Goal: Use online tool/utility: Utilize a website feature to perform a specific function

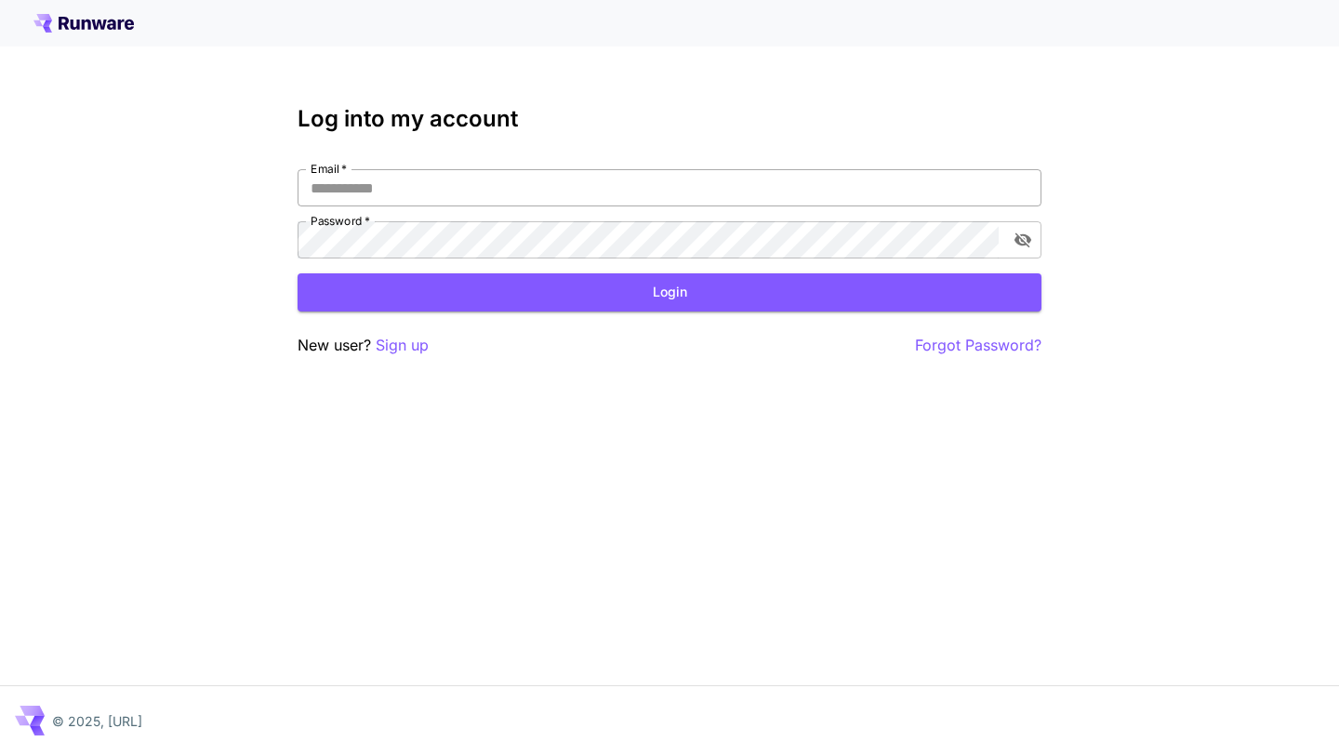
click at [676, 192] on input "Email   *" at bounding box center [670, 187] width 744 height 37
type input "**********"
click at [636, 298] on button "Login" at bounding box center [670, 292] width 744 height 38
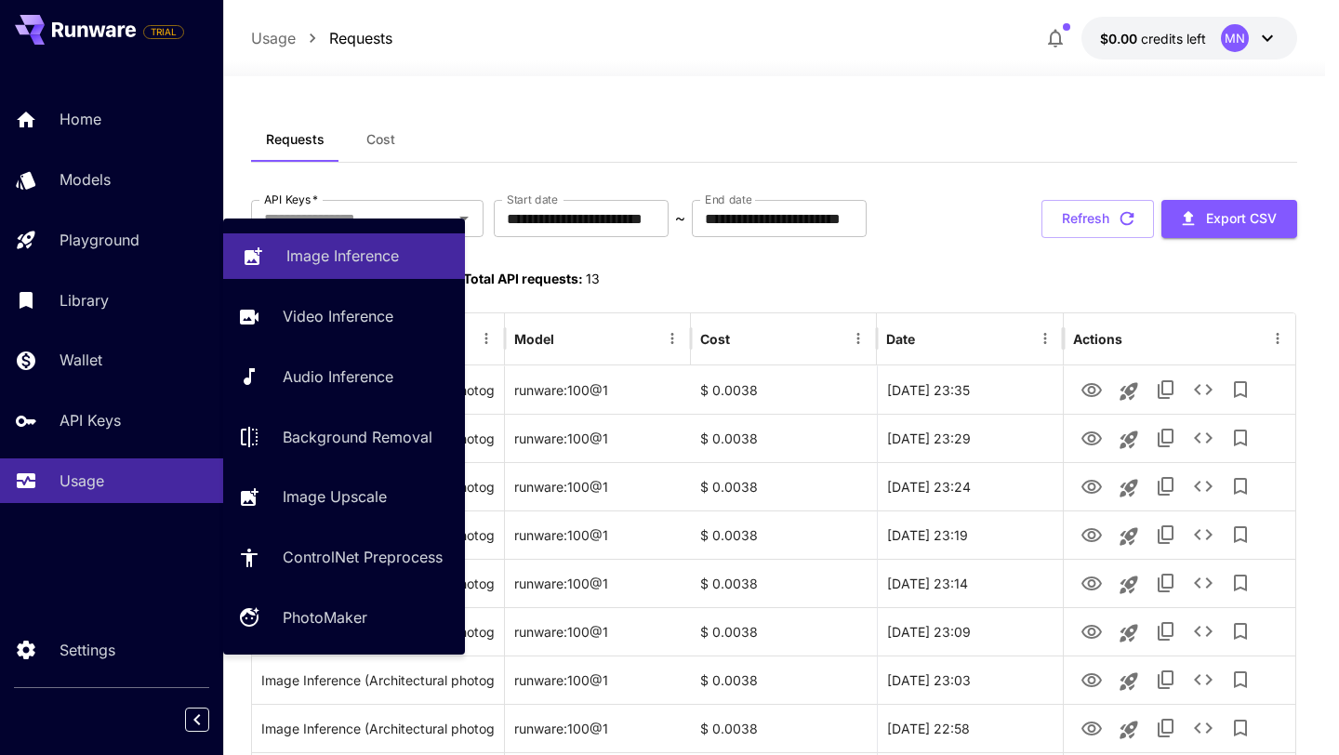
click at [267, 249] on link "Image Inference" at bounding box center [344, 256] width 242 height 46
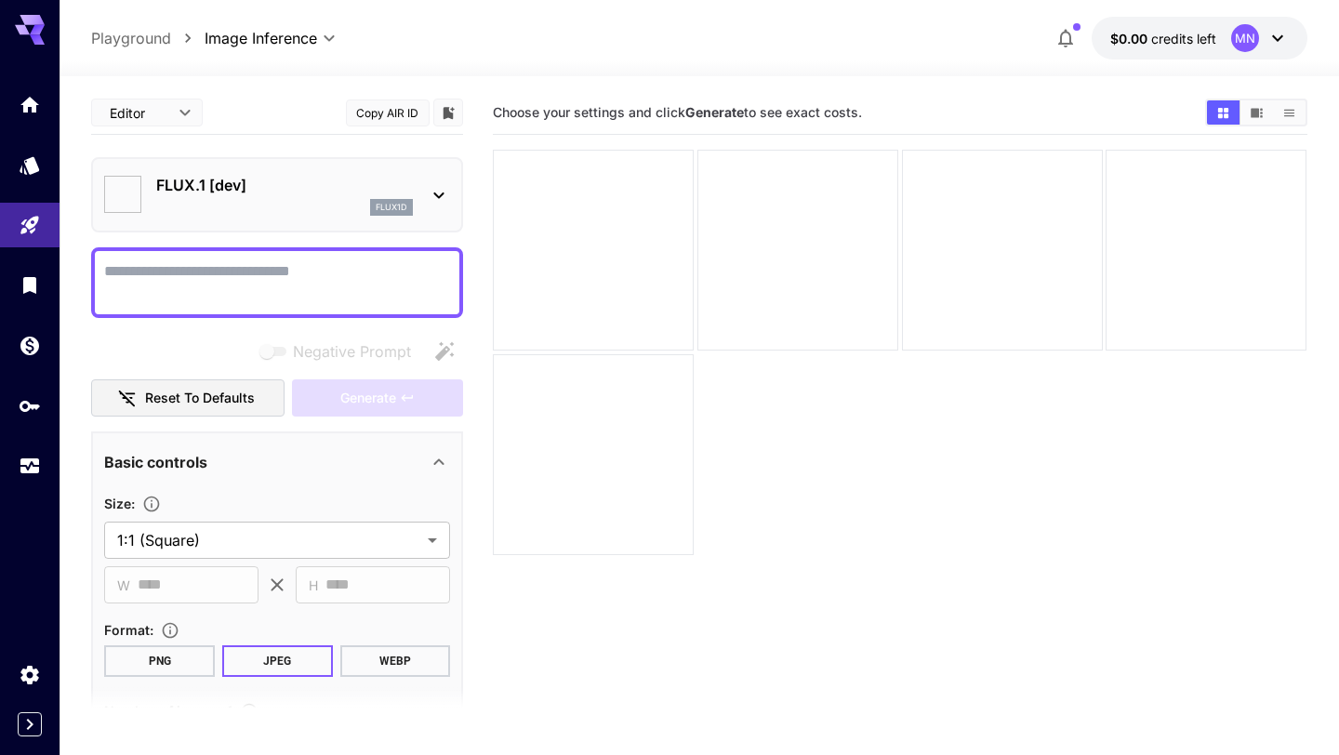
type input "**********"
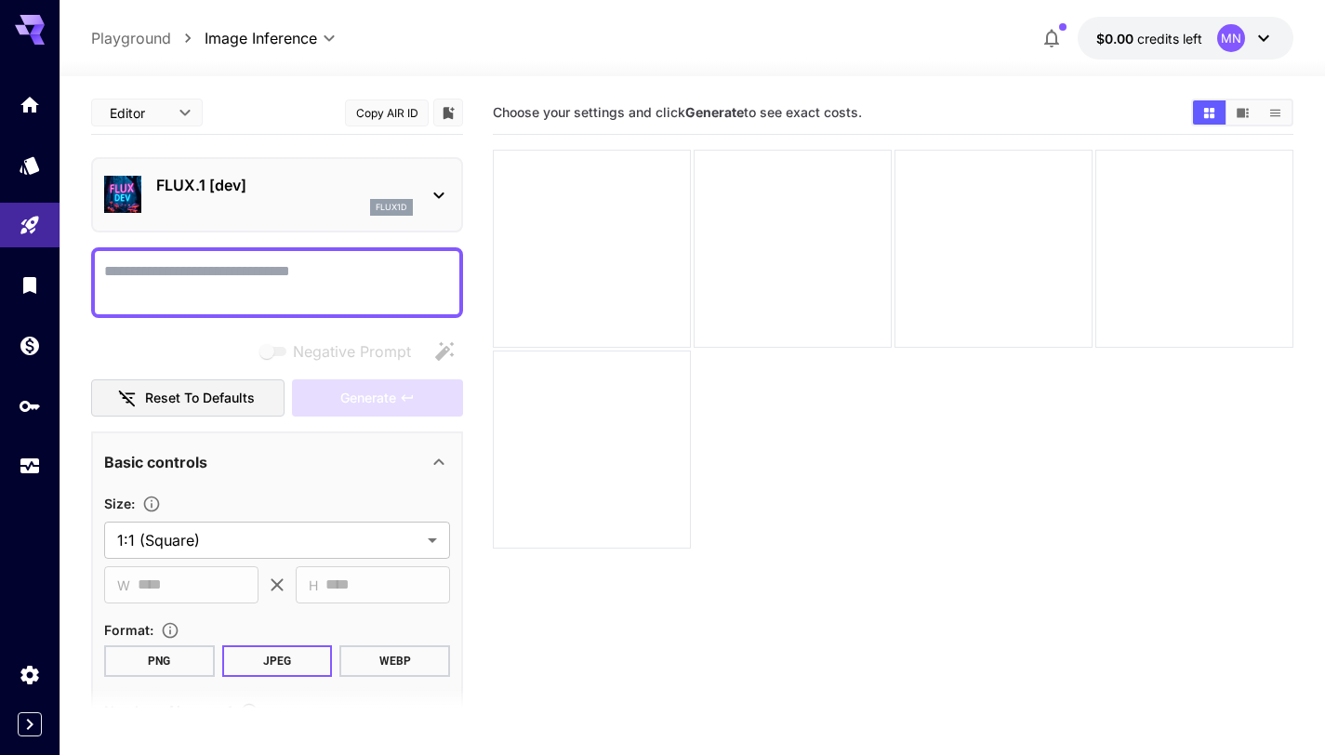
click at [270, 200] on div "flux1d" at bounding box center [284, 207] width 257 height 17
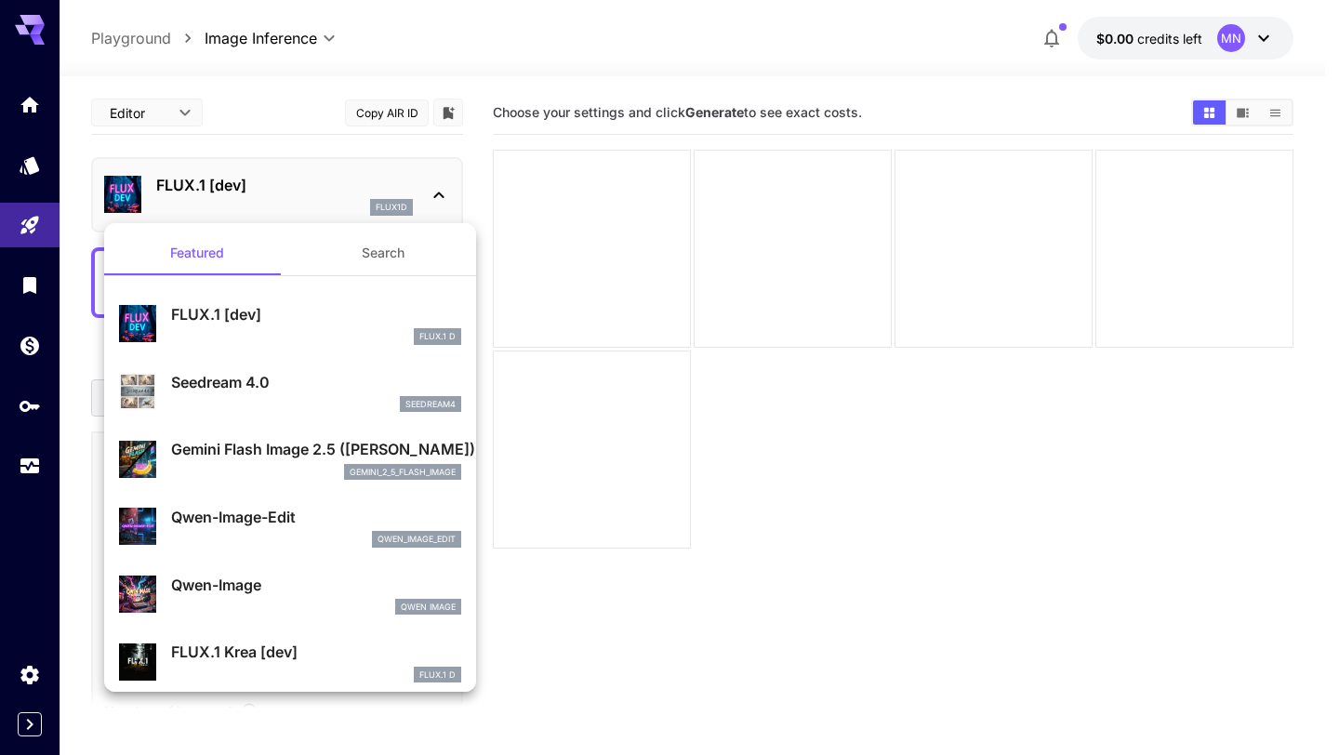
click at [270, 200] on div at bounding box center [669, 377] width 1339 height 755
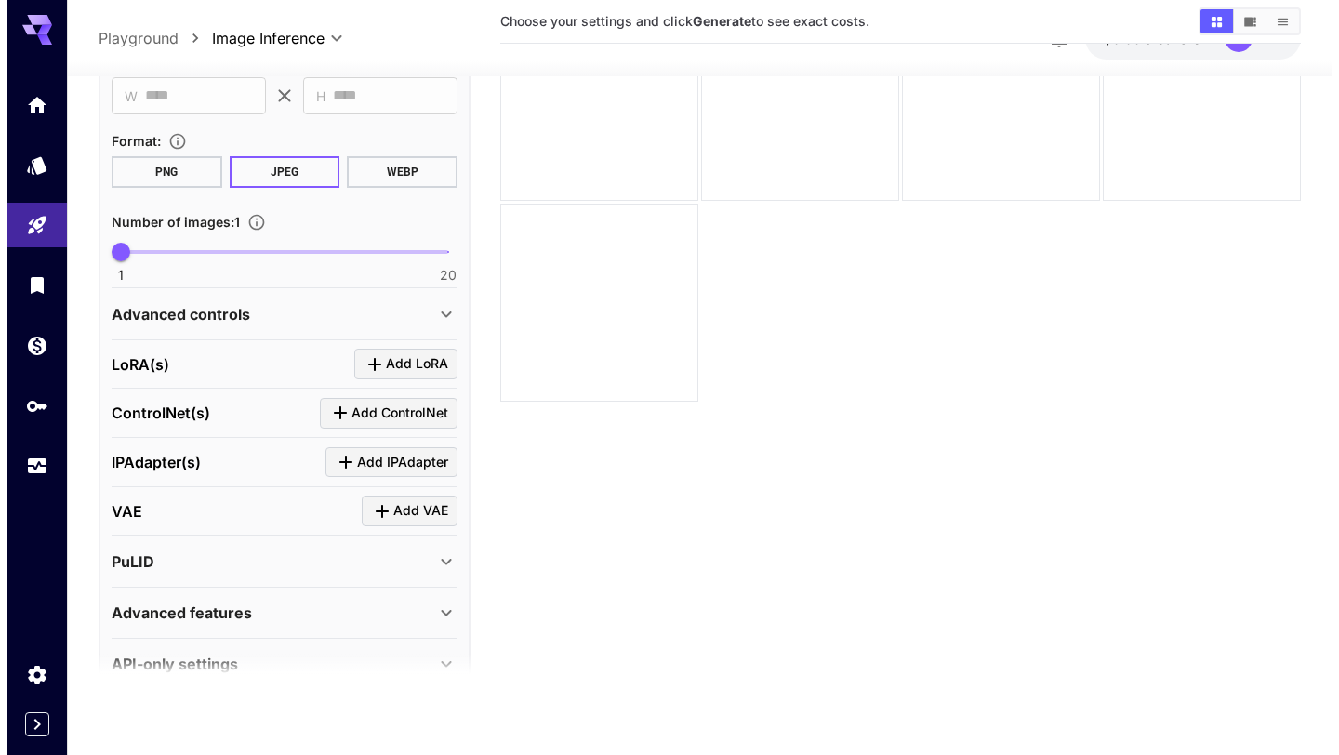
scroll to position [494, 0]
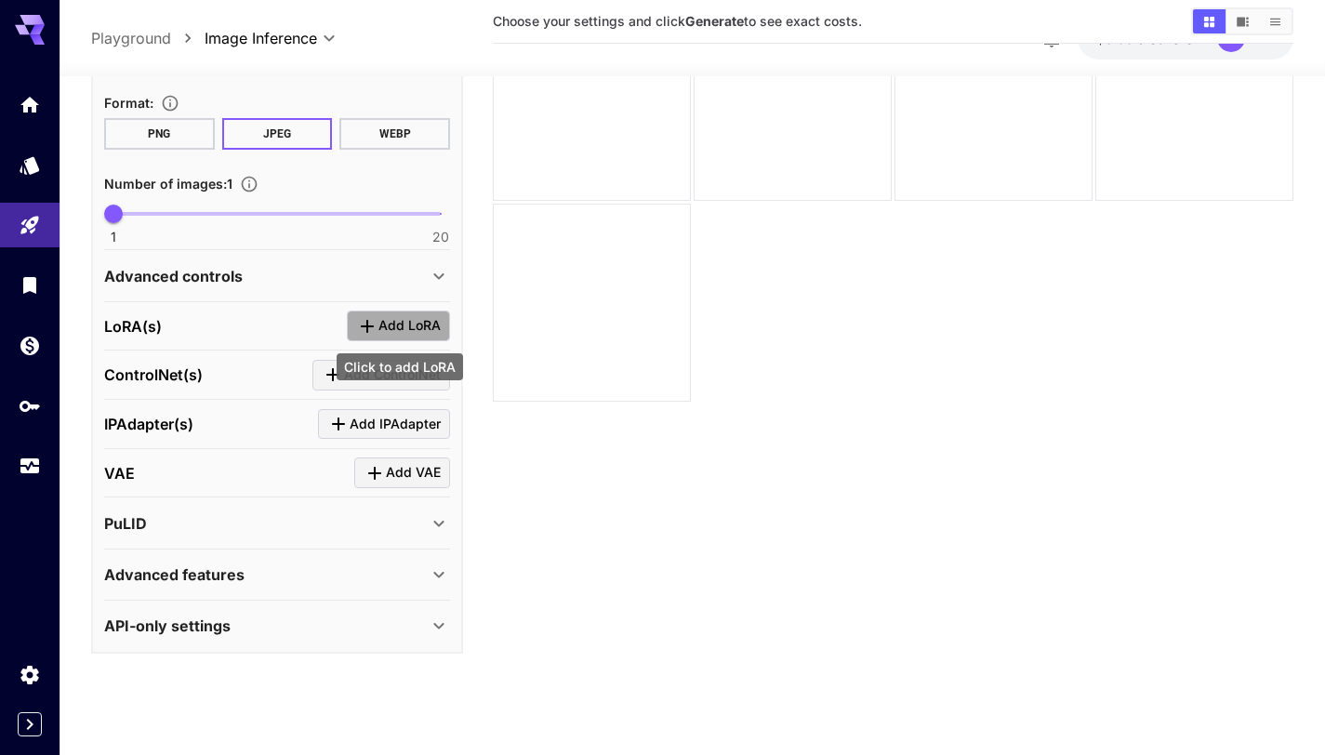
click at [406, 328] on span "Add LoRA" at bounding box center [409, 325] width 62 height 23
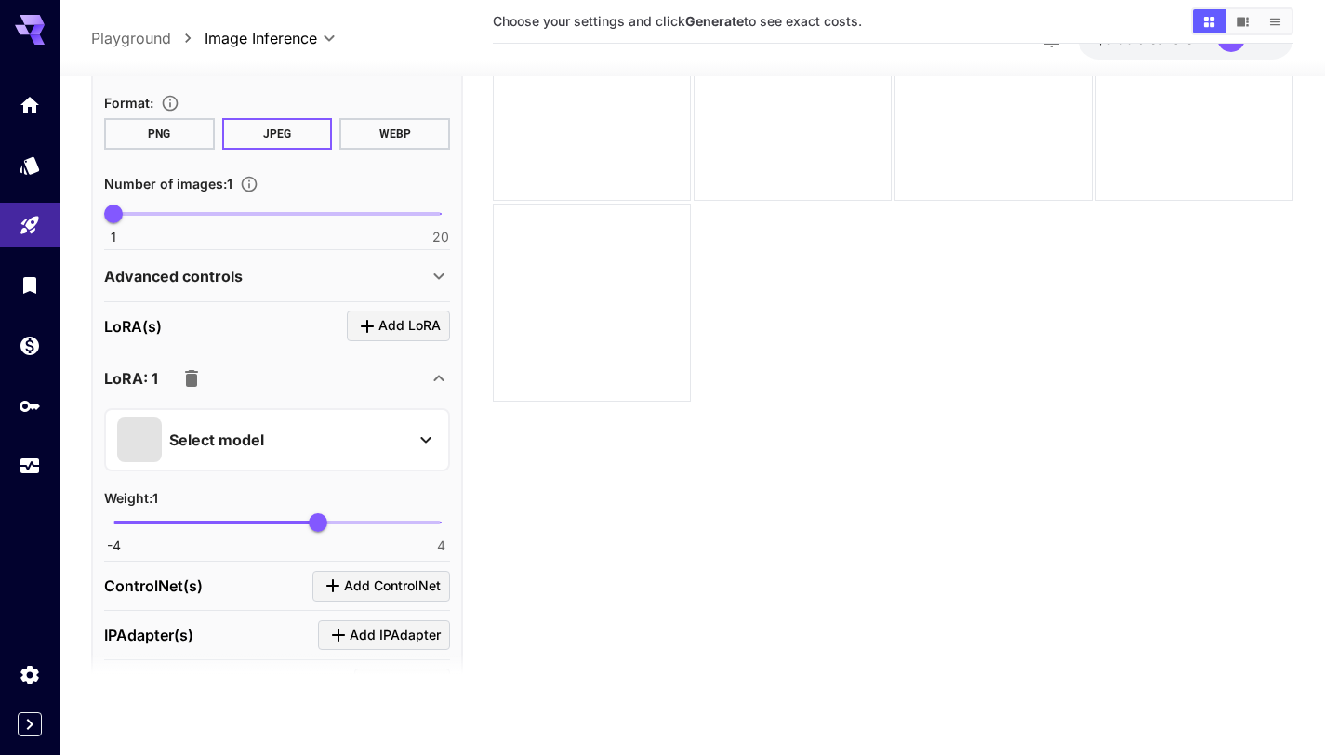
click at [385, 409] on div "Select model" at bounding box center [277, 439] width 346 height 63
click at [369, 429] on div "Select model" at bounding box center [262, 439] width 290 height 45
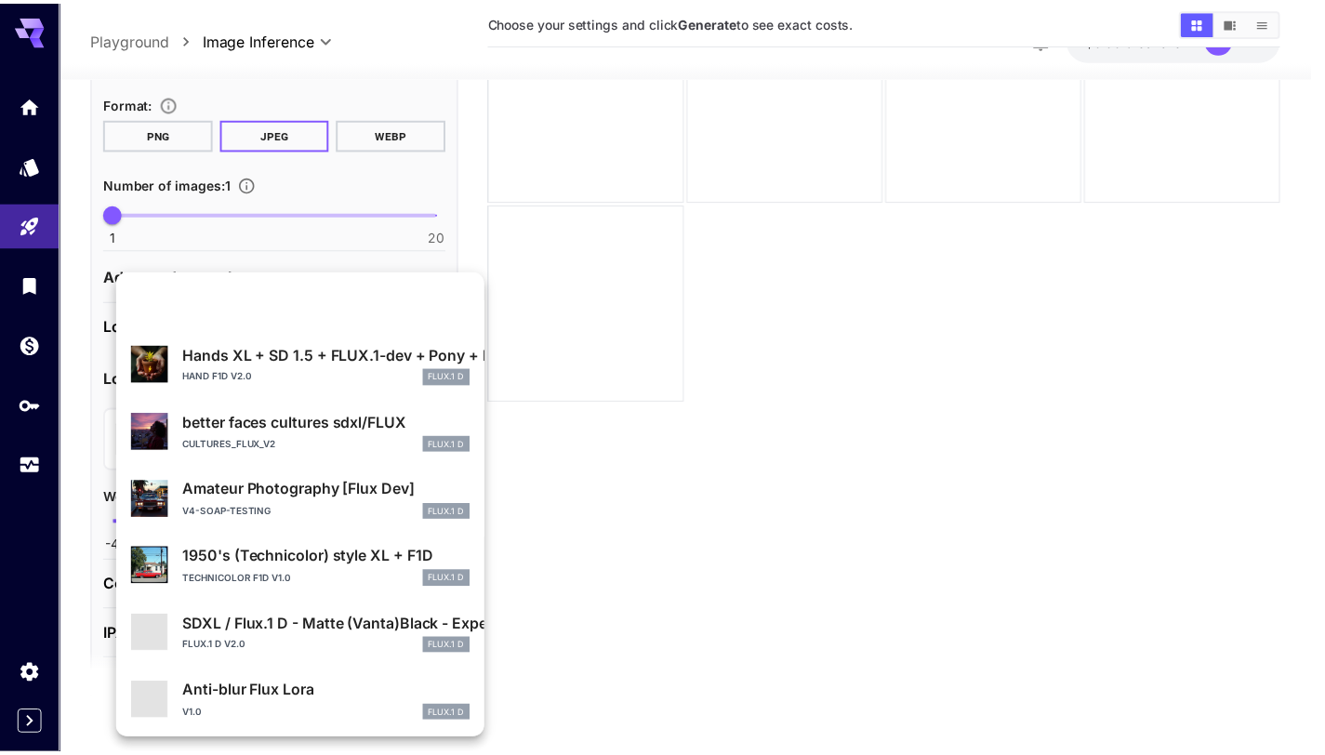
scroll to position [351, 0]
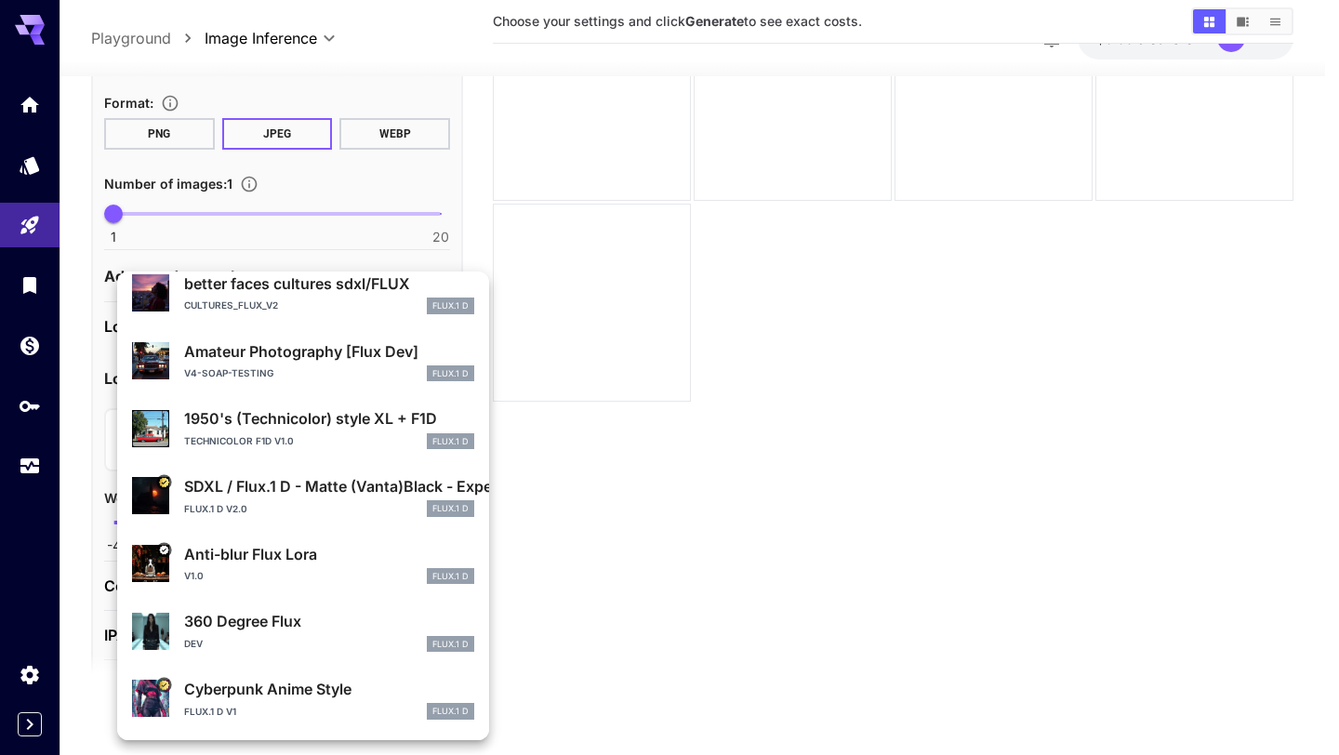
click at [340, 481] on p "SDXL / Flux.1 D - Matte (Vanta)Black - Experiment" at bounding box center [329, 486] width 290 height 22
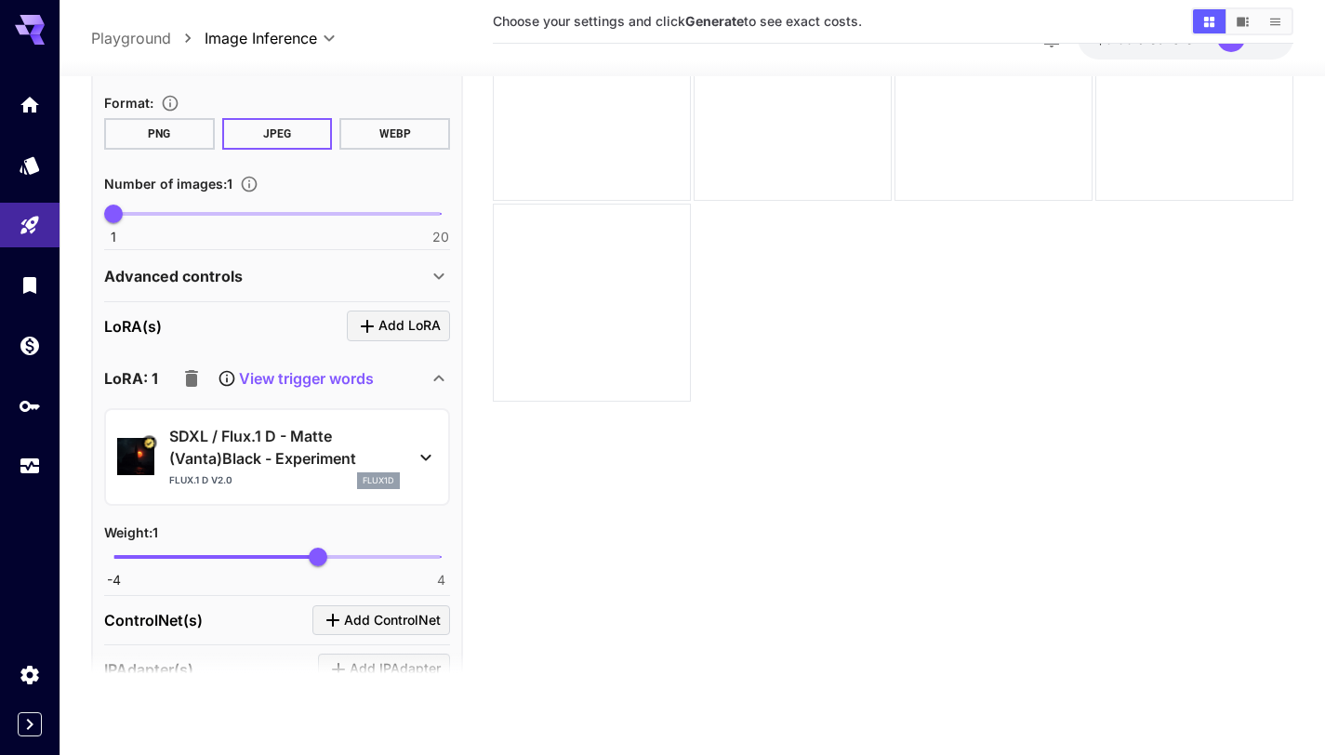
click at [428, 458] on icon at bounding box center [426, 456] width 22 height 22
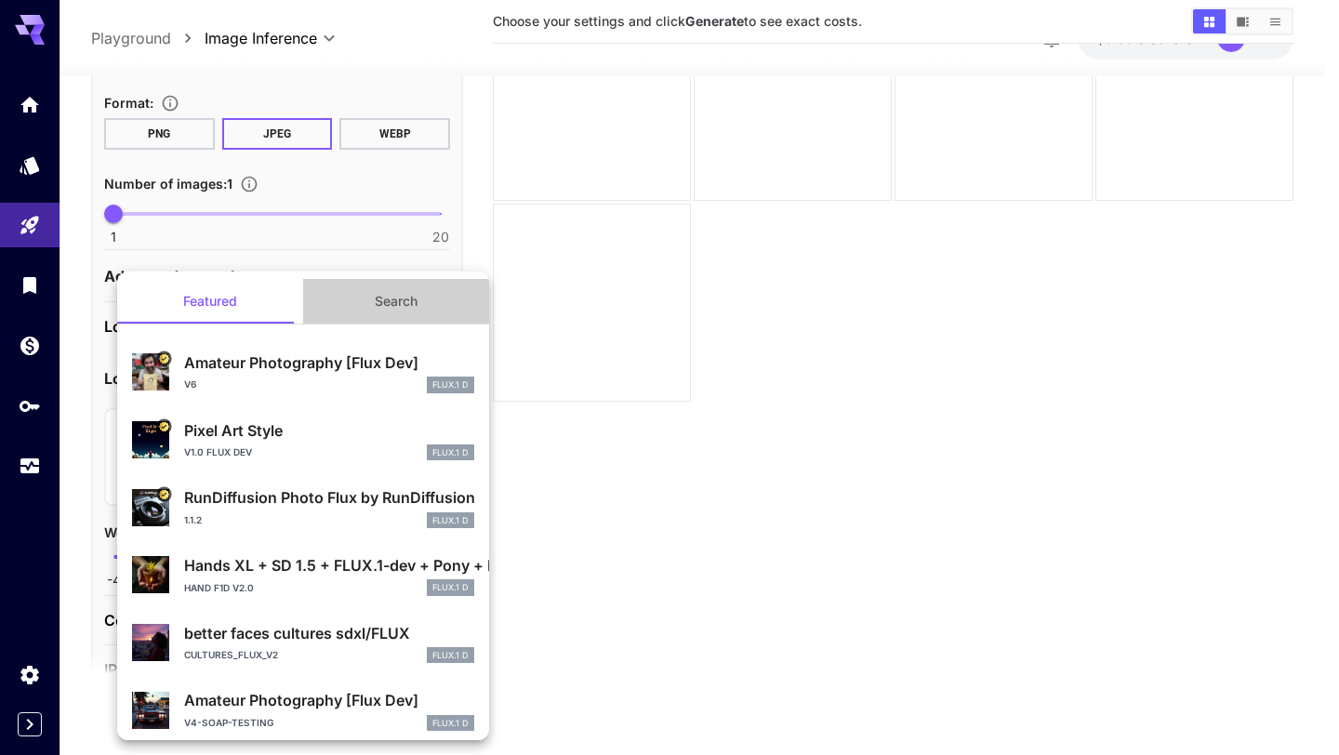
click at [388, 307] on button "Search" at bounding box center [396, 301] width 186 height 45
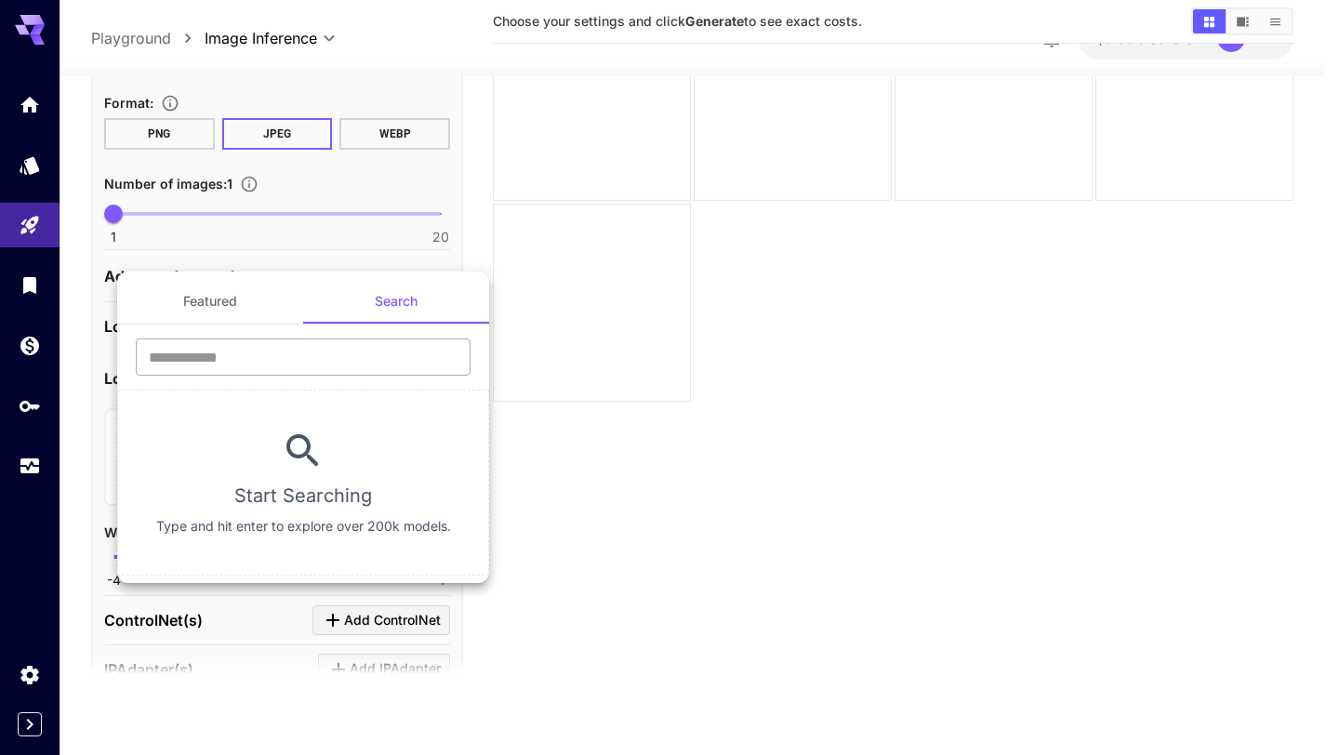
click at [370, 361] on input "text" at bounding box center [303, 356] width 335 height 37
type input "*"
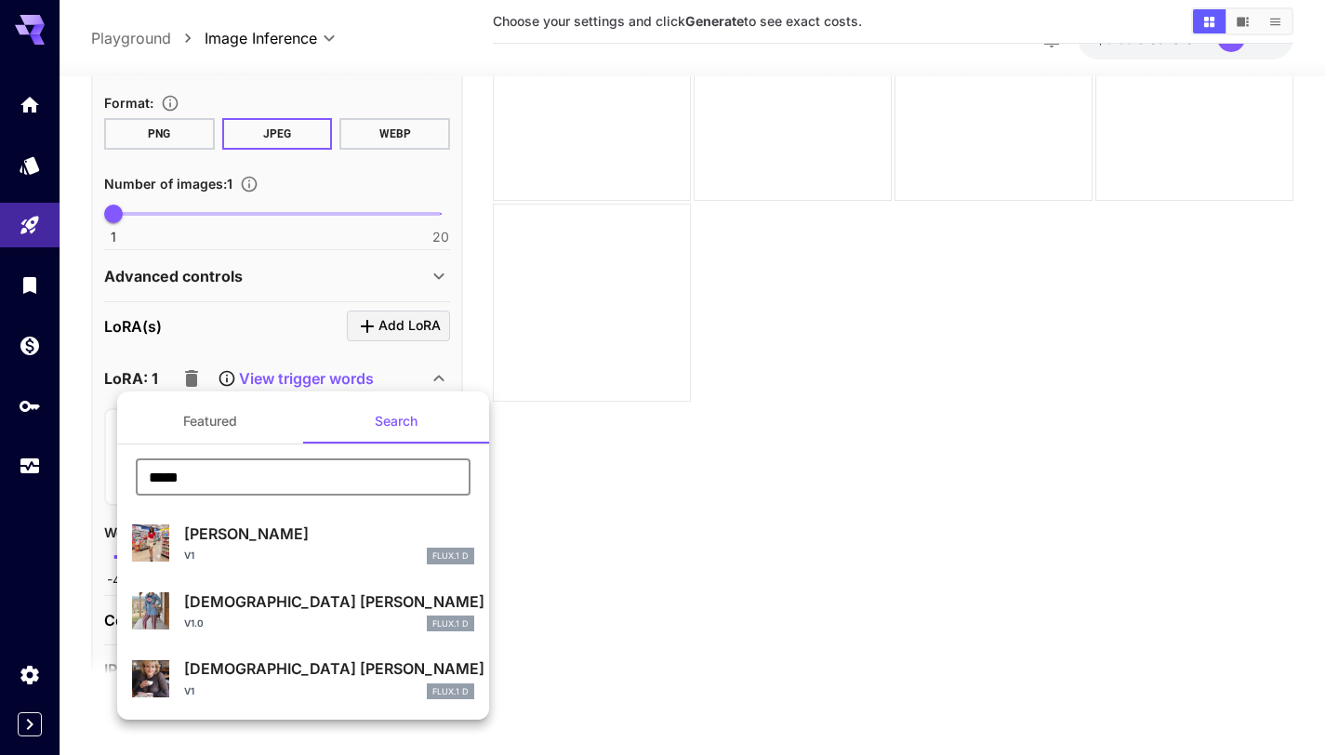
type input "*****"
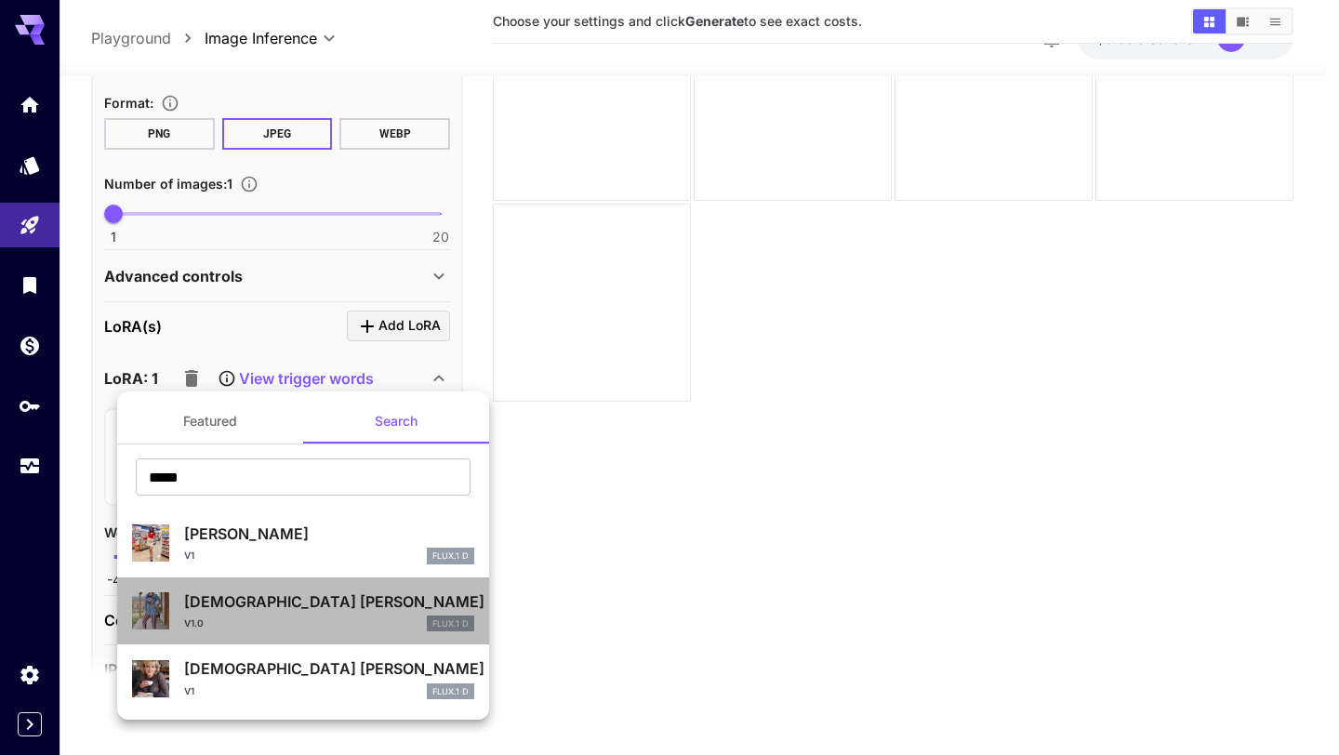
click at [353, 605] on p "[DEMOGRAPHIC_DATA] [PERSON_NAME] "[PERSON_NAME]" (Flux) - [PERSON_NAME] and Fet…" at bounding box center [329, 601] width 290 height 22
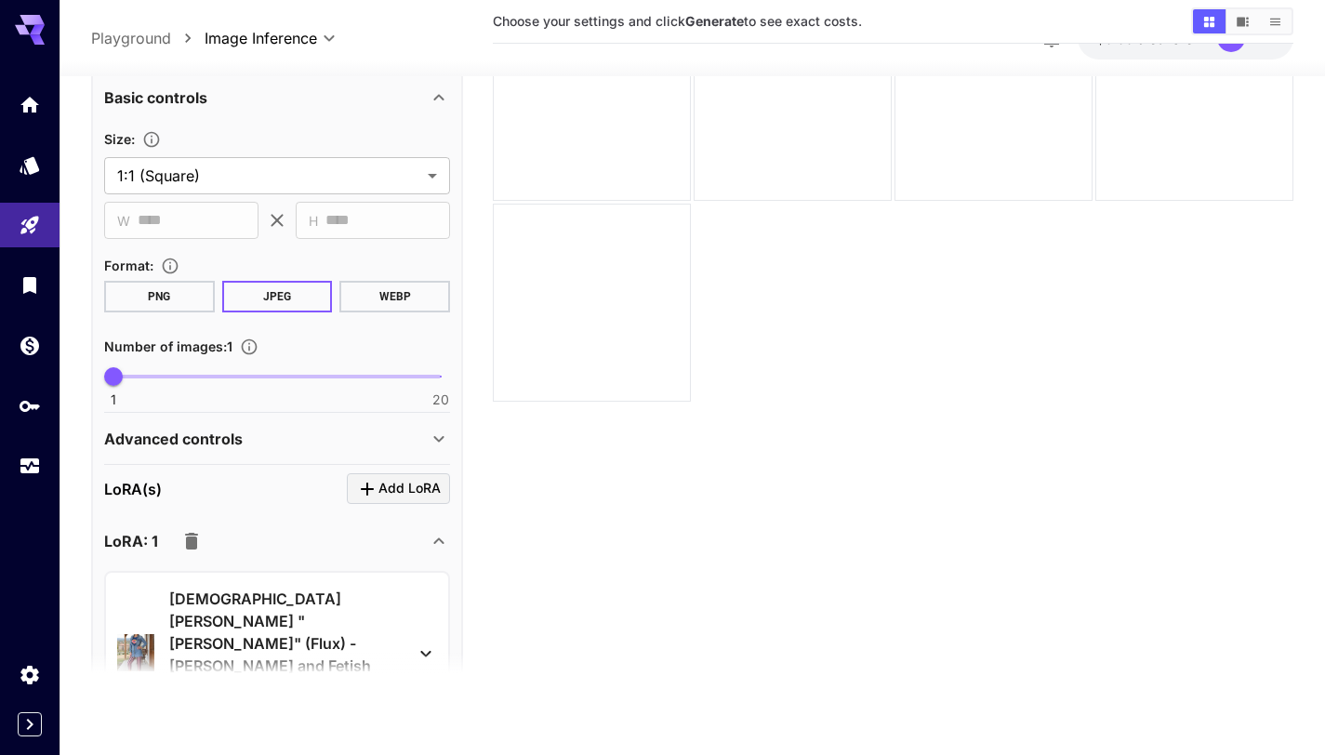
scroll to position [0, 0]
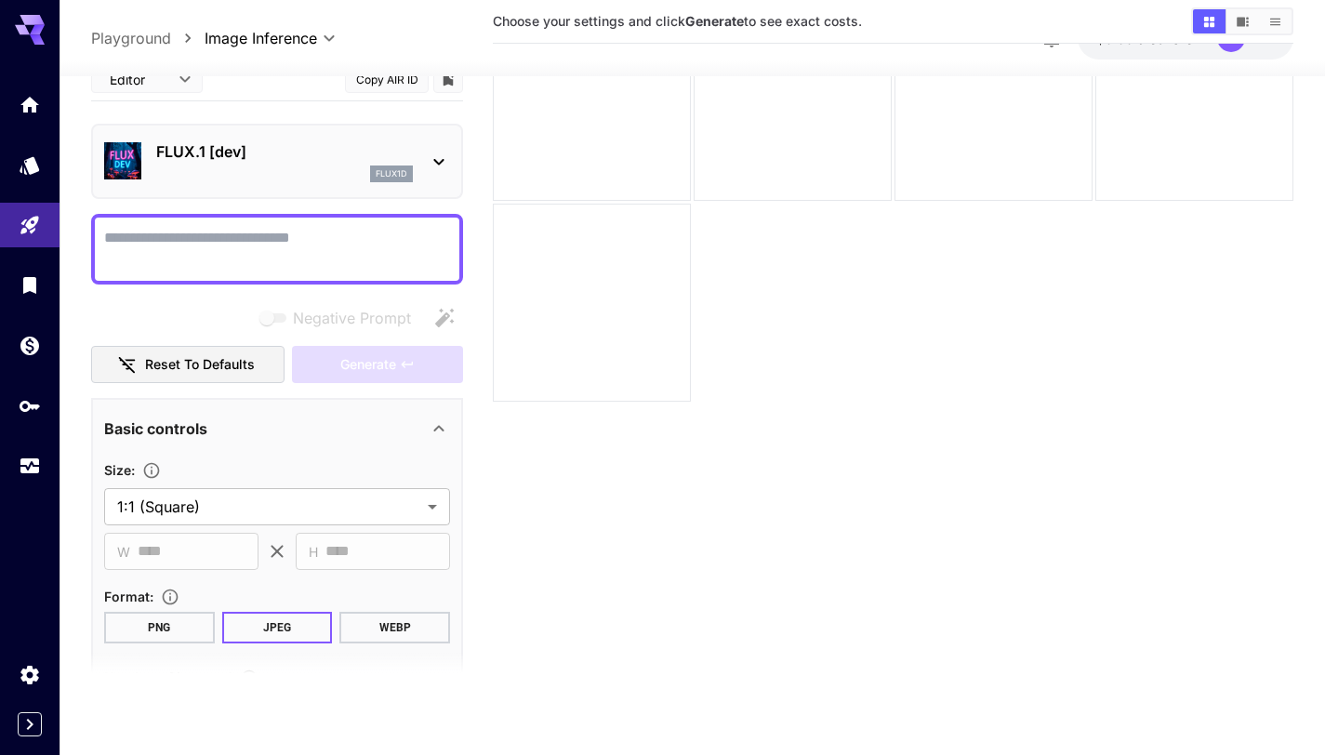
click at [33, 39] on icon at bounding box center [37, 39] width 15 height 10
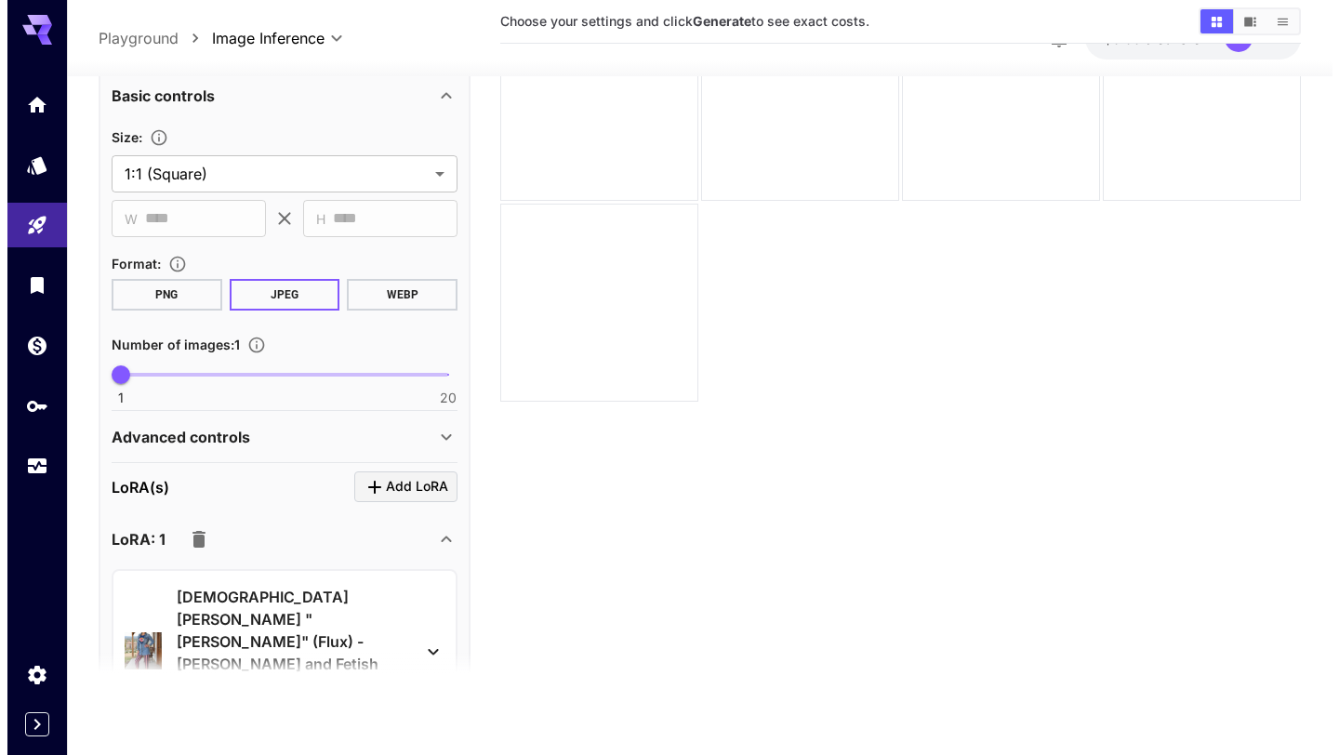
scroll to position [369, 0]
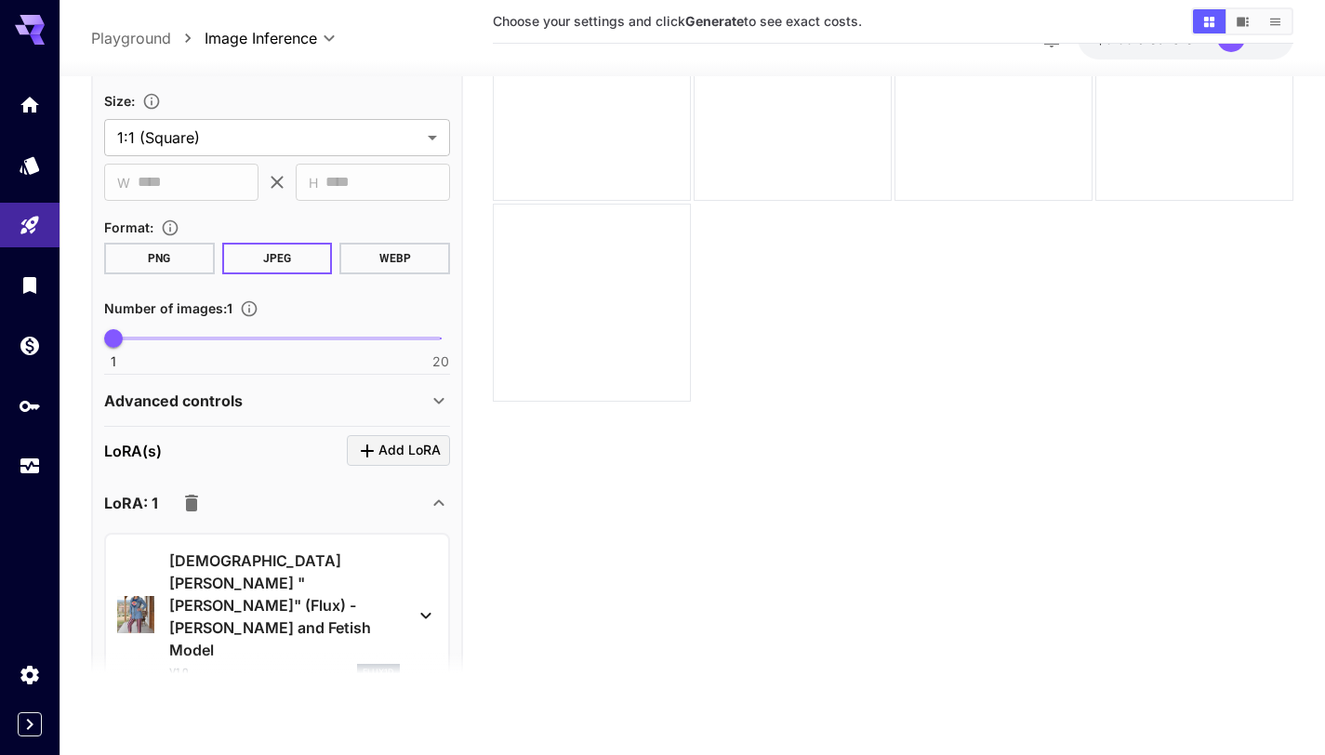
click at [188, 500] on icon "button" at bounding box center [191, 503] width 13 height 17
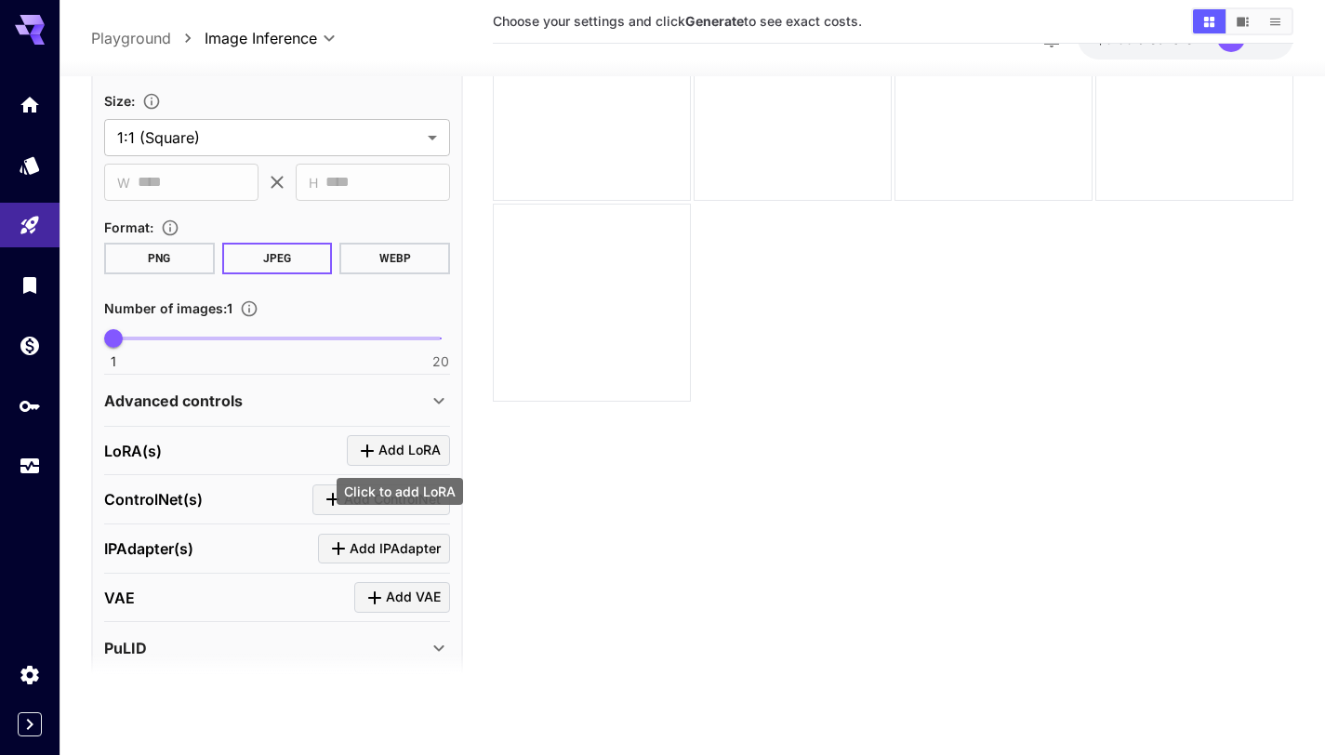
click at [387, 456] on span "Add LoRA" at bounding box center [409, 450] width 62 height 23
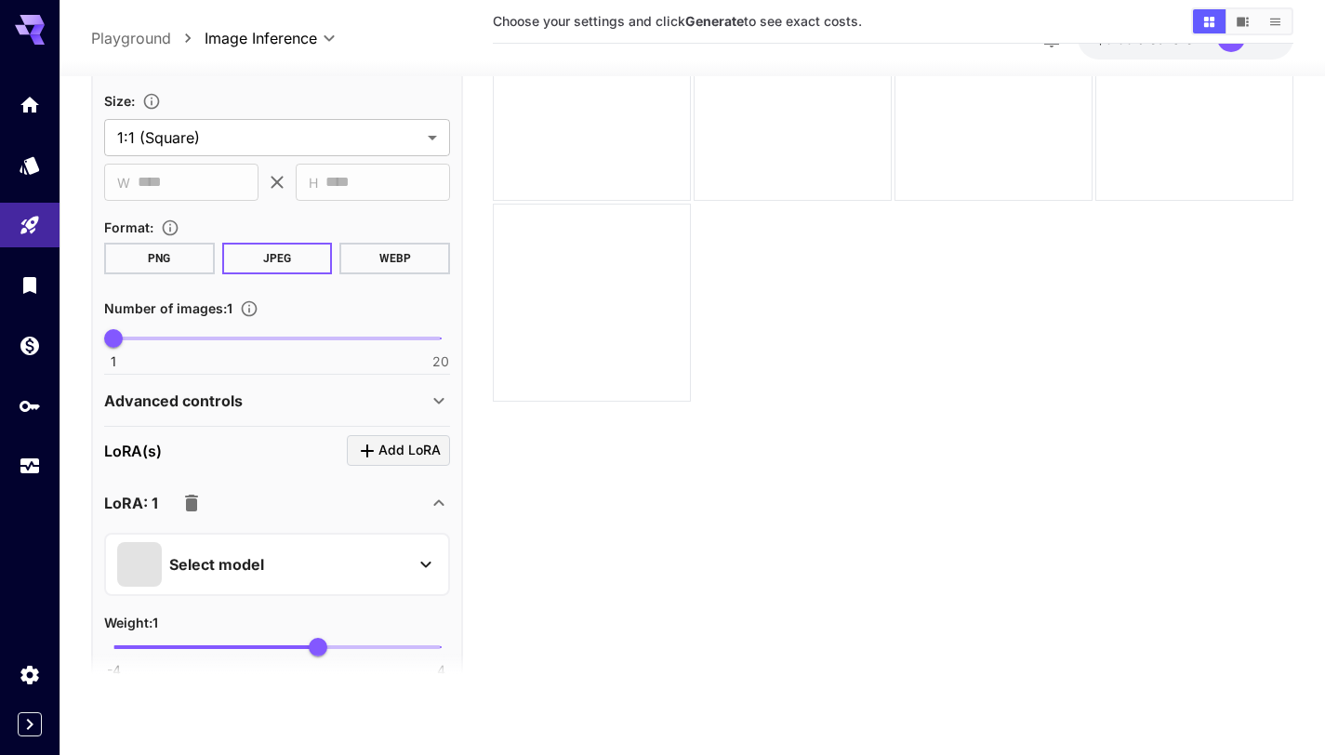
click at [301, 563] on div "Select model" at bounding box center [262, 564] width 290 height 45
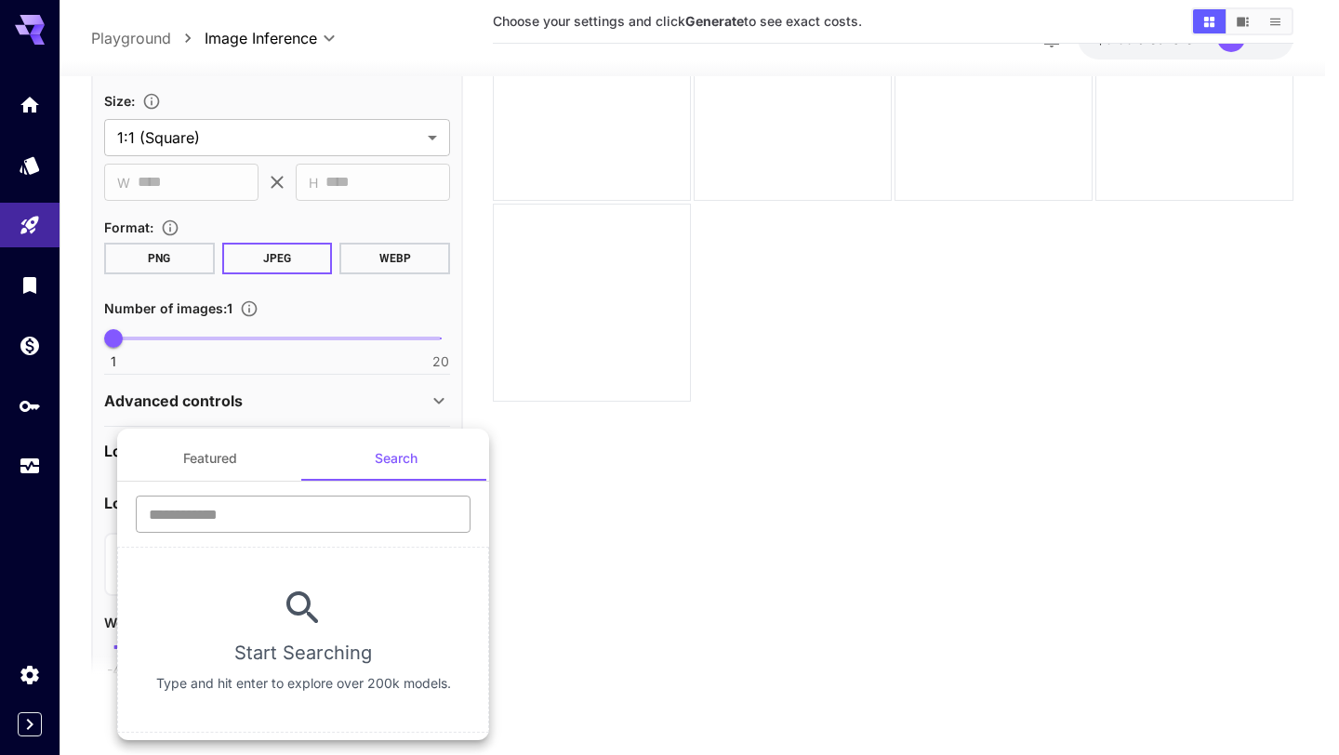
click at [311, 506] on input "text" at bounding box center [303, 514] width 335 height 37
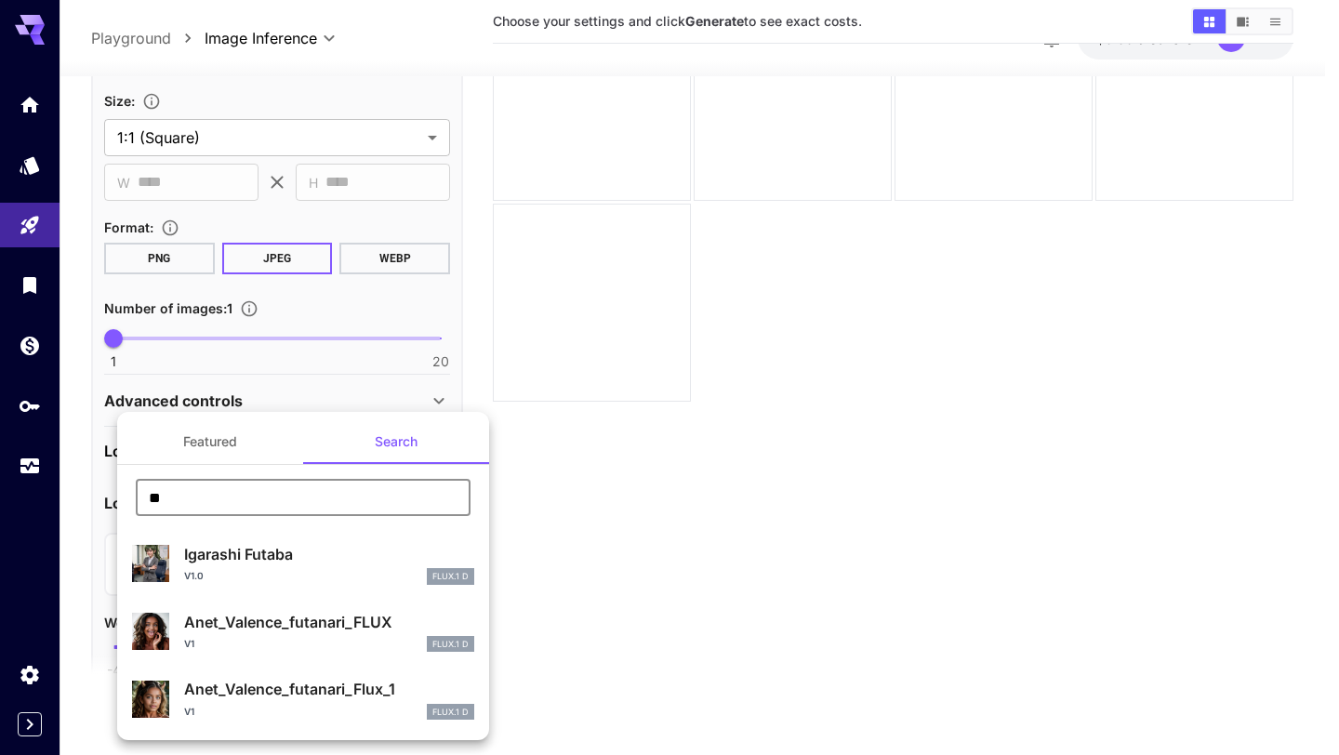
type input "*"
